Goal: Task Accomplishment & Management: Manage account settings

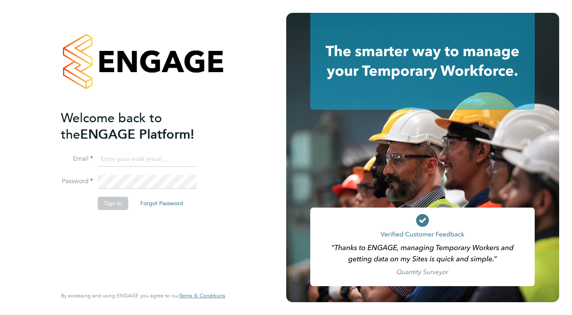
type input "[EMAIL_ADDRESS][DOMAIN_NAME]"
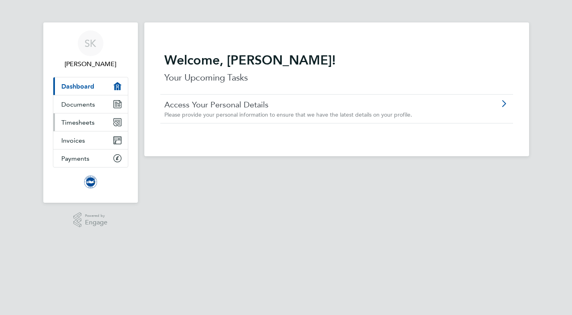
click at [69, 119] on span "Timesheets" at bounding box center [77, 123] width 33 height 8
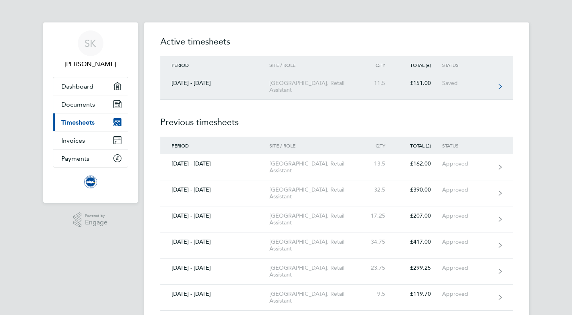
click at [386, 87] on link "[DATE] - [DATE] [GEOGRAPHIC_DATA], Retail Assistant 11.5 £151.00 Saved" at bounding box center [336, 87] width 353 height 26
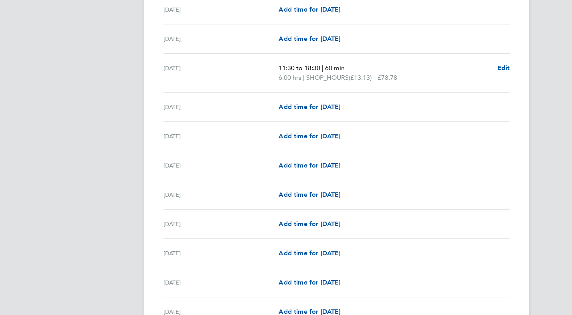
scroll to position [881, 0]
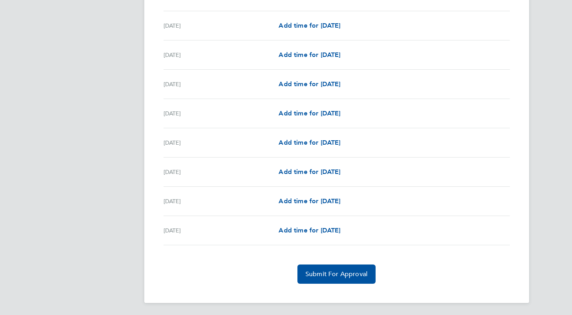
drag, startPoint x: 346, startPoint y: 272, endPoint x: 299, endPoint y: 272, distance: 46.9
click at [346, 272] on span "Submit For Approval" at bounding box center [336, 274] width 62 height 8
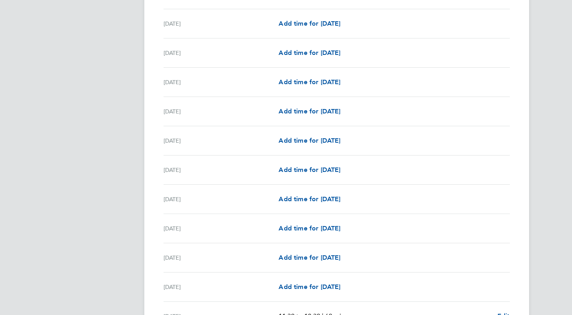
scroll to position [0, 0]
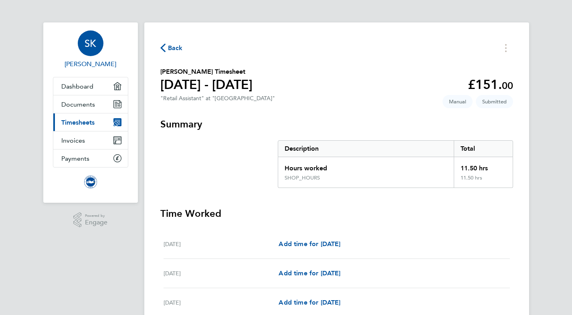
click at [100, 48] on div "SK" at bounding box center [91, 43] width 26 height 26
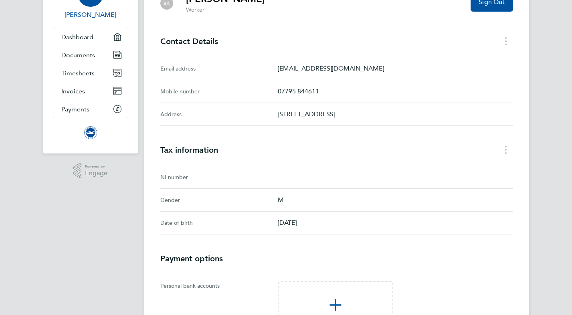
scroll to position [192, 0]
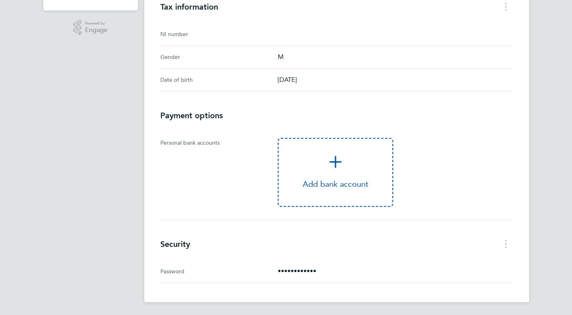
click at [344, 163] on span "Add bank account" at bounding box center [335, 172] width 114 height 33
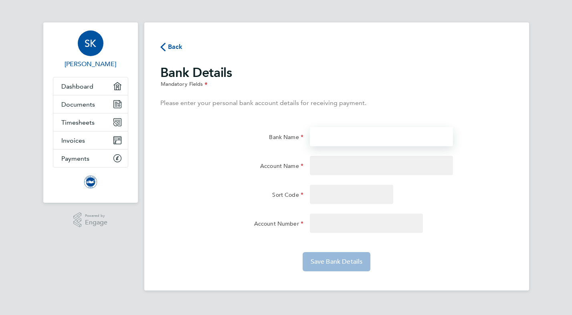
click at [331, 141] on input "Bank Name" at bounding box center [381, 136] width 143 height 19
type input "HSBC"
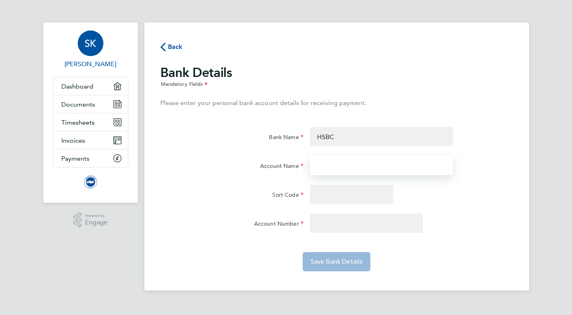
click at [370, 167] on input "Account Name" at bounding box center [381, 165] width 143 height 19
type input "[PERSON_NAME]"
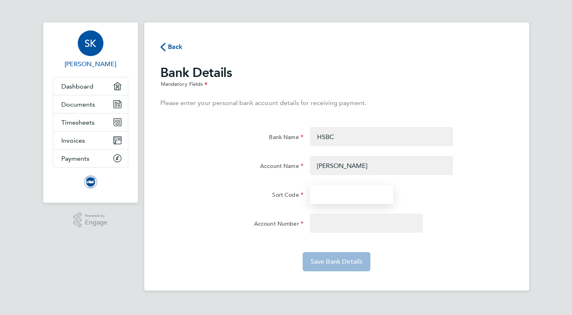
click at [376, 200] on input "Sort Code" at bounding box center [351, 194] width 83 height 19
type input "40-02-02"
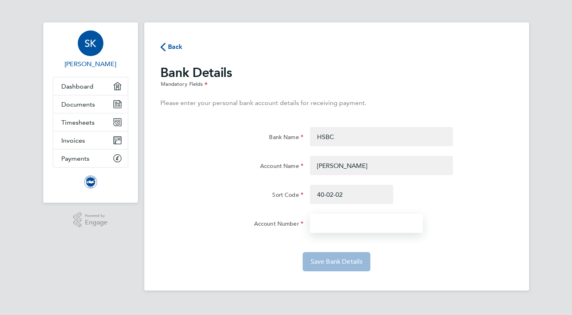
click at [365, 220] on input "Account Number" at bounding box center [366, 223] width 113 height 19
type input "41147099"
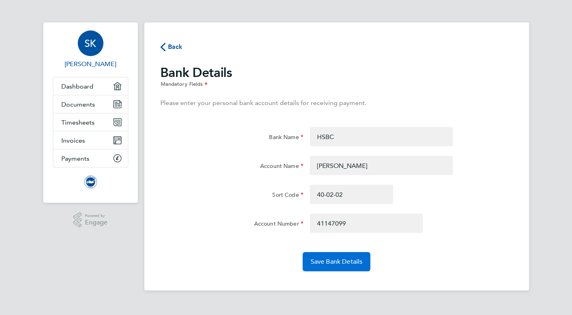
click at [345, 268] on button "Save Bank Details" at bounding box center [336, 261] width 68 height 19
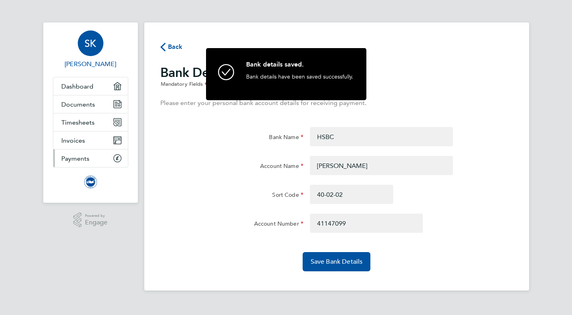
click at [107, 158] on link "Payments" at bounding box center [90, 158] width 75 height 18
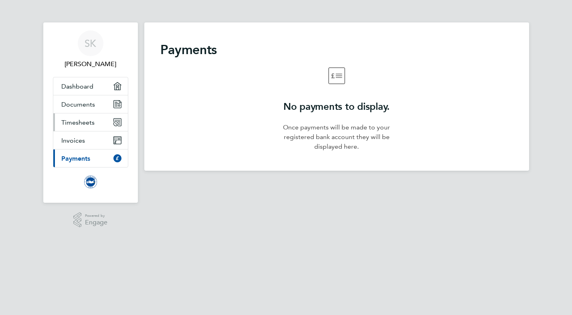
click at [86, 121] on span "Timesheets" at bounding box center [77, 123] width 33 height 8
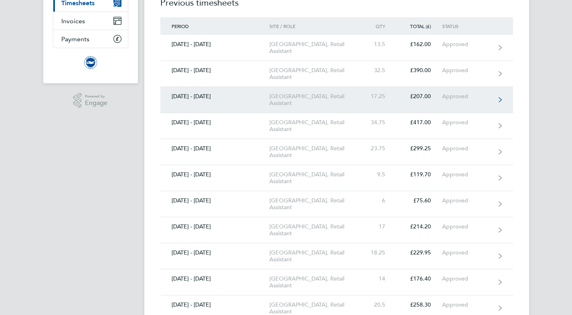
scroll to position [118, 0]
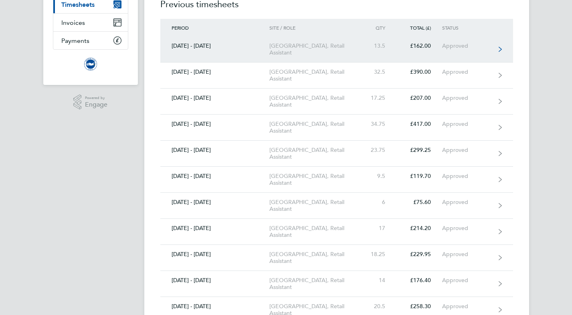
click at [497, 47] on link "[DATE] - [DATE] [GEOGRAPHIC_DATA], Retail Assistant 13.5 £162.00 Approved" at bounding box center [336, 49] width 353 height 26
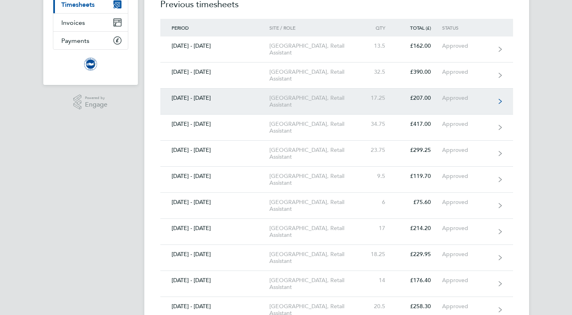
scroll to position [113, 0]
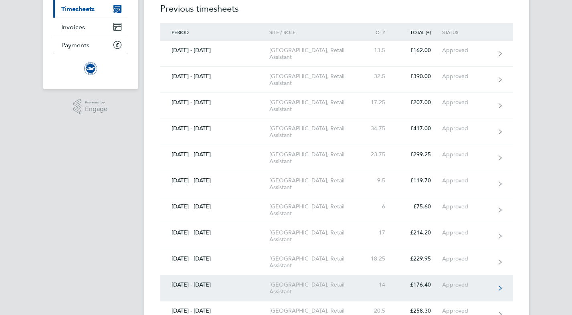
click at [272, 283] on div "[GEOGRAPHIC_DATA], Retail Assistant" at bounding box center [315, 288] width 92 height 14
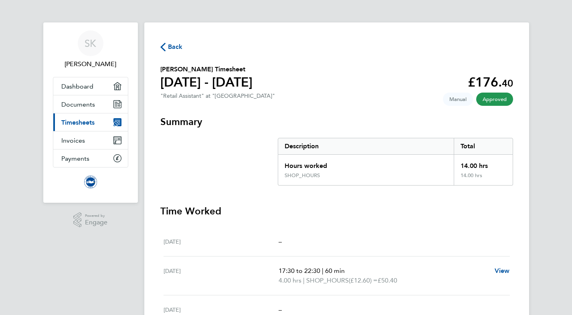
scroll to position [163, 0]
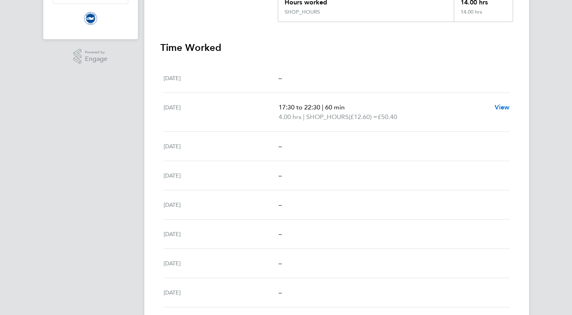
click at [498, 107] on span "View" at bounding box center [501, 107] width 15 height 8
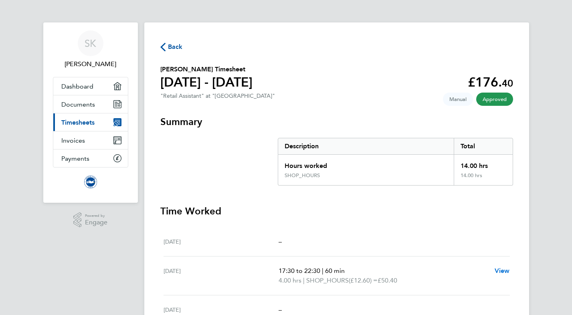
select select "60"
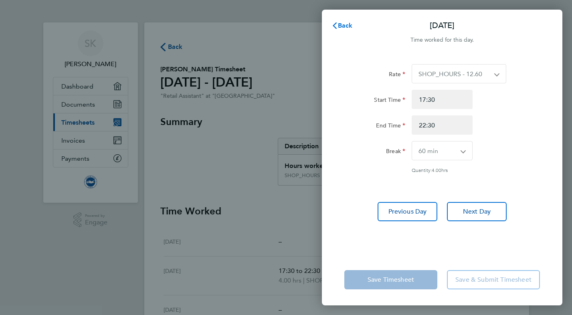
click at [342, 24] on span "Back" at bounding box center [345, 26] width 15 height 8
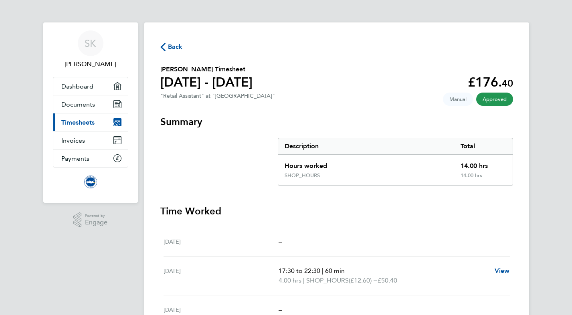
select select "60"
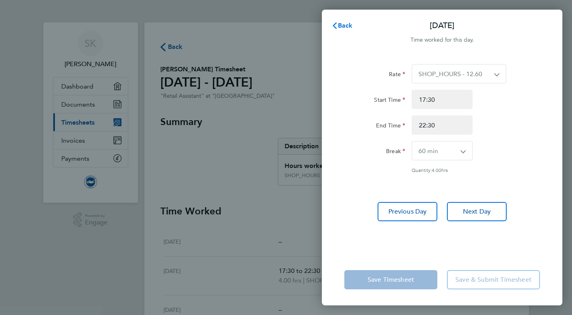
click at [332, 24] on icon "button" at bounding box center [334, 25] width 6 height 6
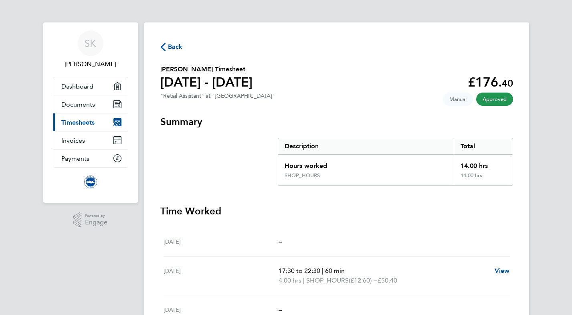
select select "60"
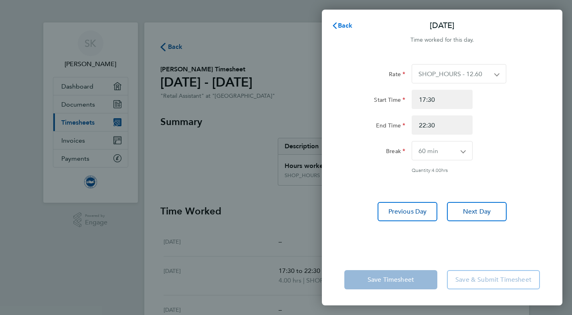
click at [342, 23] on span "Back" at bounding box center [345, 26] width 15 height 8
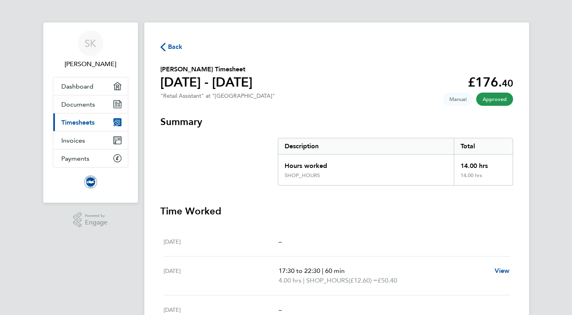
click at [169, 45] on span "Back" at bounding box center [175, 47] width 15 height 10
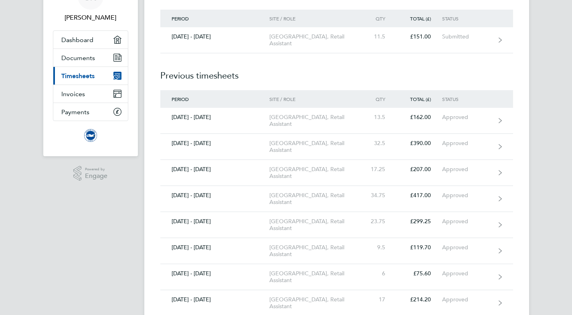
scroll to position [203, 0]
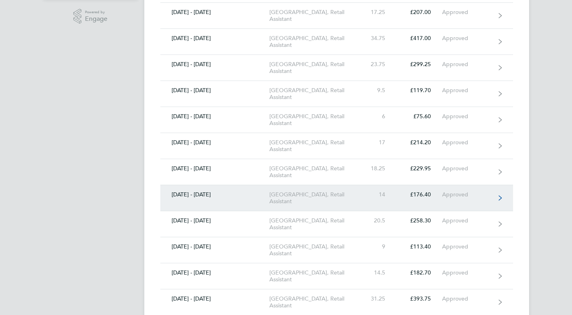
click at [263, 193] on div "[DATE] - [DATE]" at bounding box center [214, 194] width 109 height 7
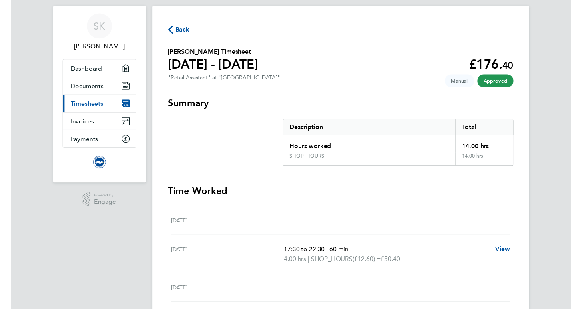
scroll to position [77, 0]
